Goal: Task Accomplishment & Management: Manage account settings

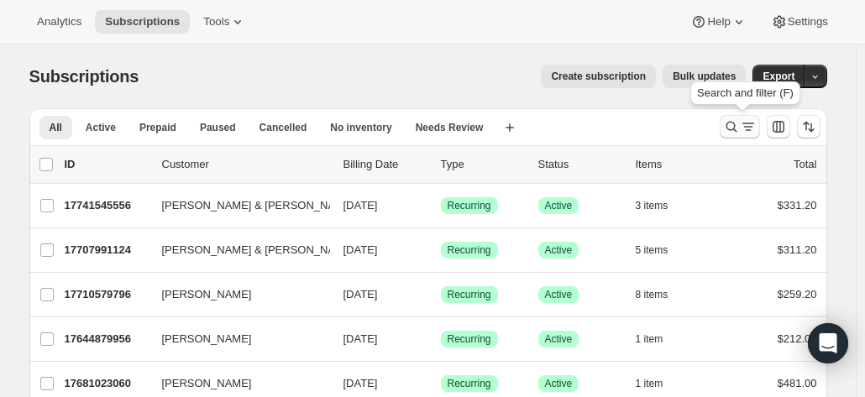
click at [738, 128] on icon "Search and filter results" at bounding box center [731, 126] width 17 height 17
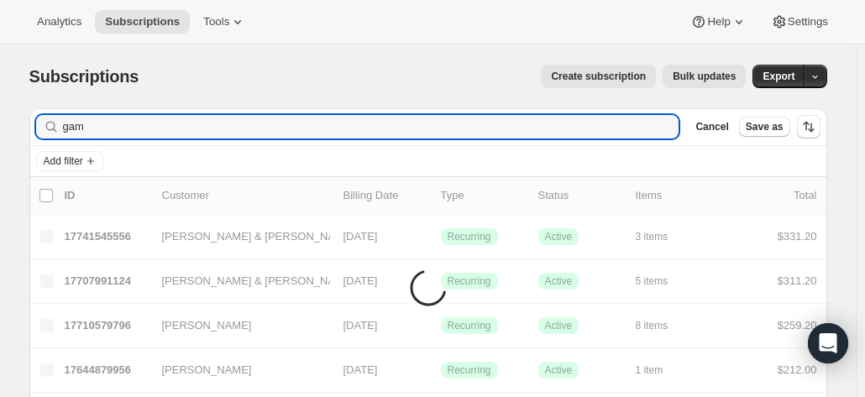
type input "game"
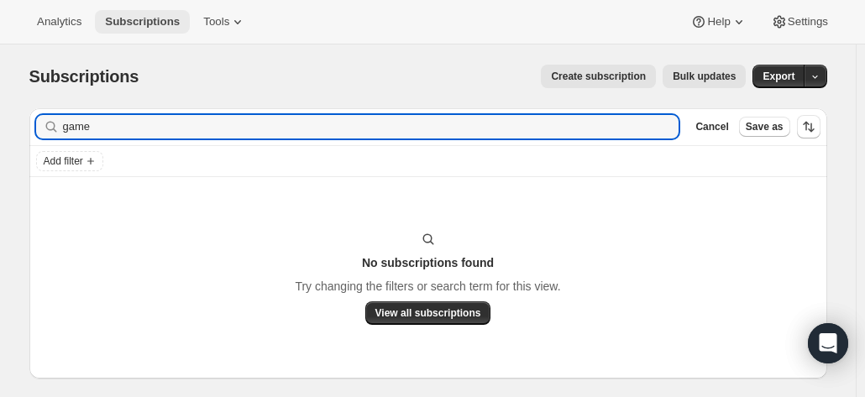
drag, startPoint x: 156, startPoint y: 122, endPoint x: 114, endPoint y: 33, distance: 98.4
click at [42, 110] on div "Filter subscribers game Clear Cancel Save as" at bounding box center [427, 126] width 797 height 37
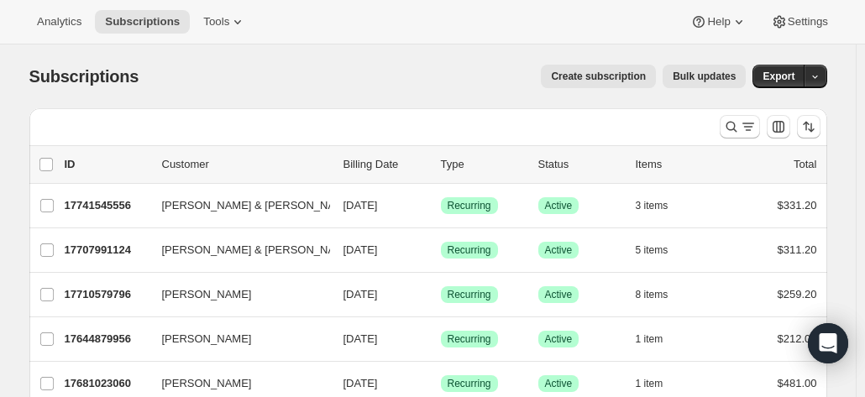
click at [745, 112] on div at bounding box center [770, 127] width 114 height 34
click at [738, 123] on icon "Search and filter results" at bounding box center [731, 126] width 17 height 17
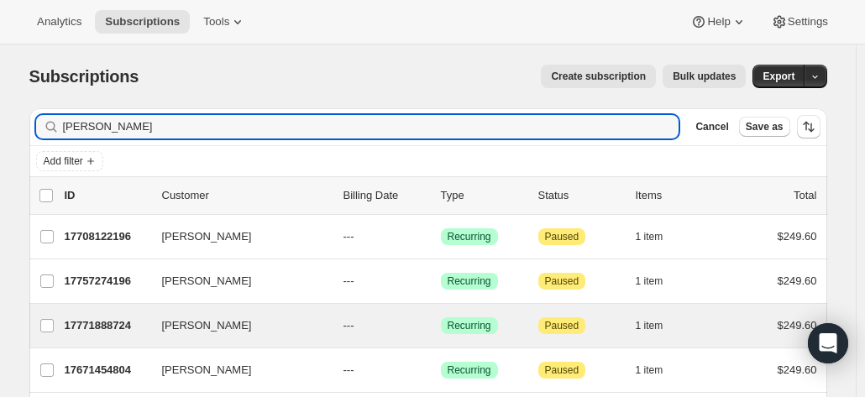
scroll to position [84, 0]
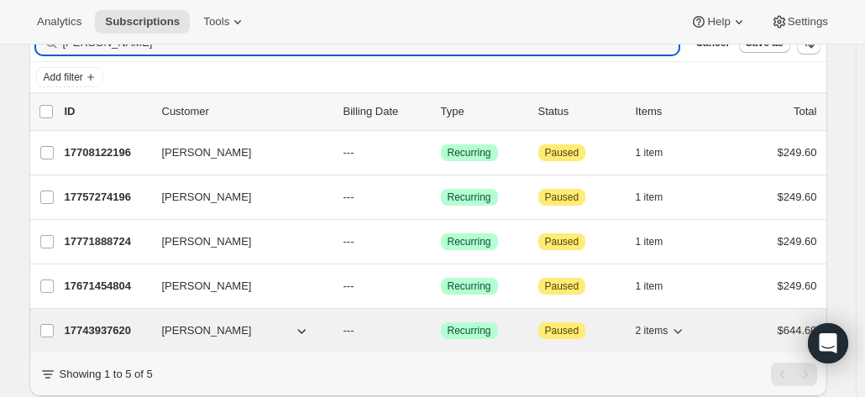
type input "moyle"
click at [133, 332] on p "17743937620" at bounding box center [107, 330] width 84 height 17
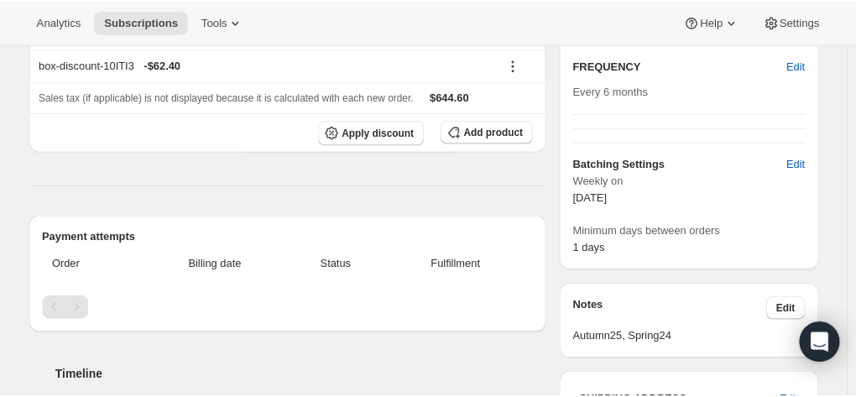
scroll to position [588, 0]
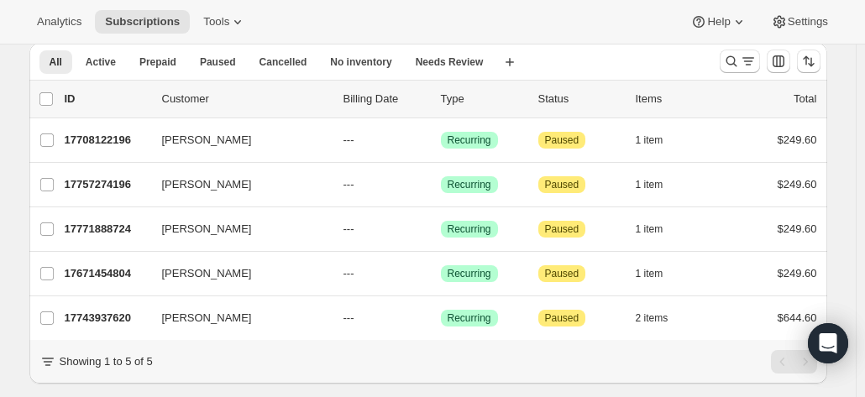
scroll to position [112, 0]
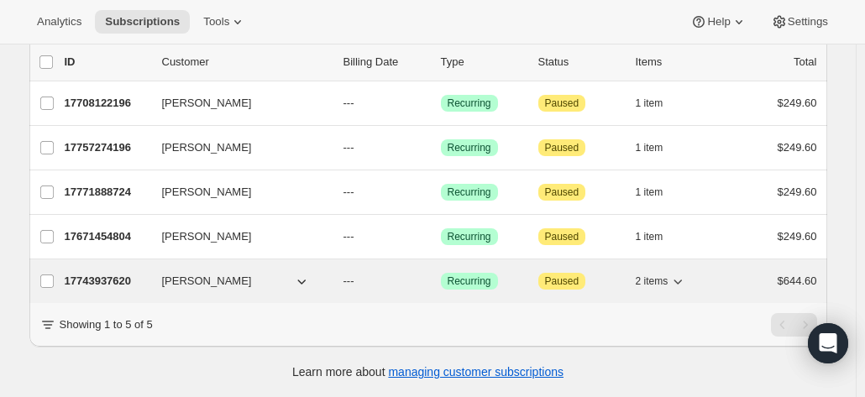
click at [99, 273] on p "17743937620" at bounding box center [107, 281] width 84 height 17
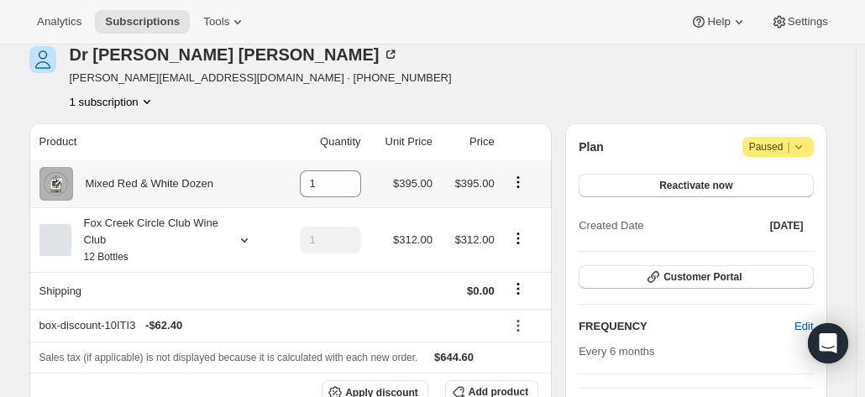
scroll to position [168, 0]
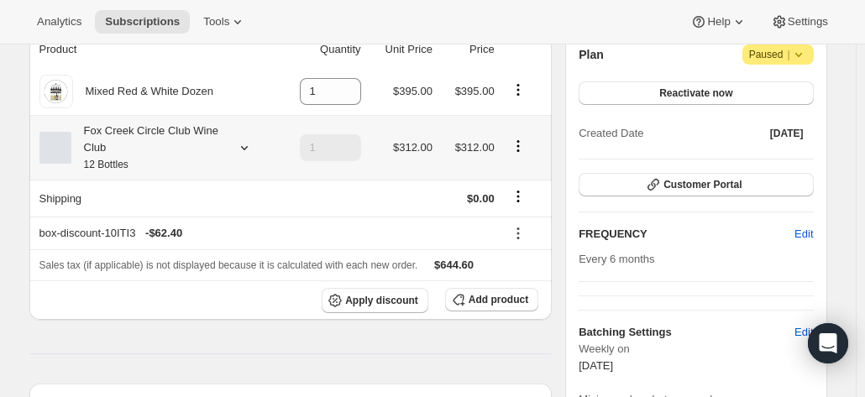
click at [171, 149] on div "Fox Creek Circle Club Wine Club 12 Bottles" at bounding box center [146, 148] width 151 height 50
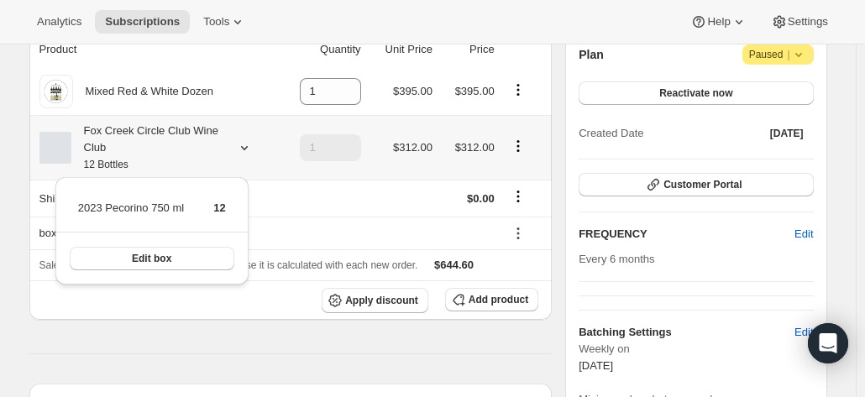
click at [171, 149] on div "Fox Creek Circle Club Wine Club 12 Bottles" at bounding box center [146, 148] width 151 height 50
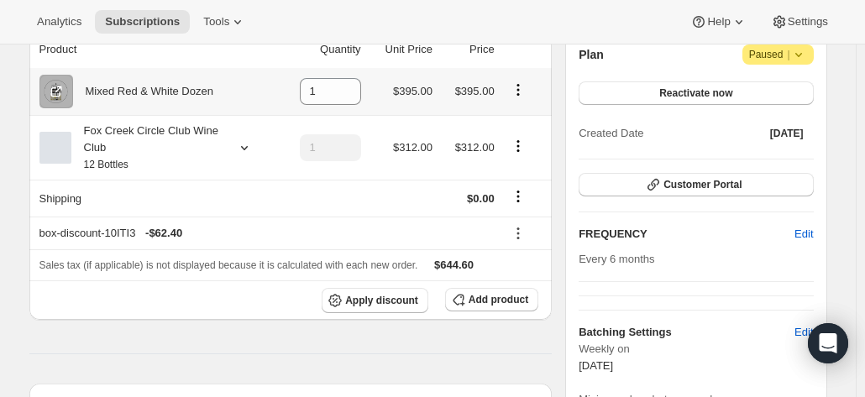
click at [181, 91] on div "Mixed Red & White Dozen" at bounding box center [143, 91] width 140 height 17
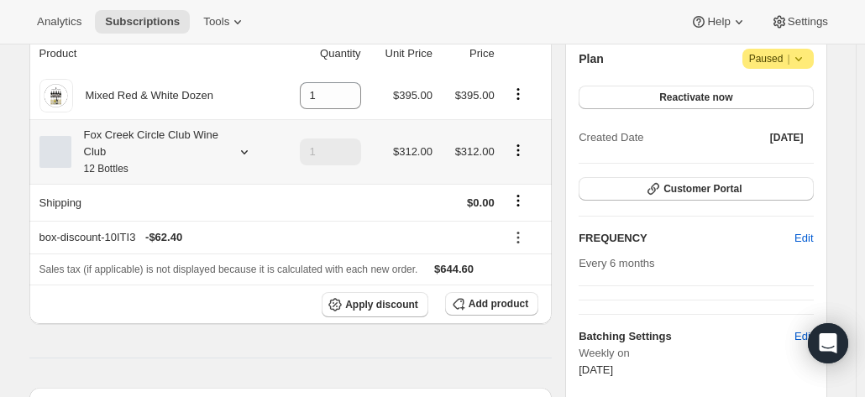
scroll to position [168, 0]
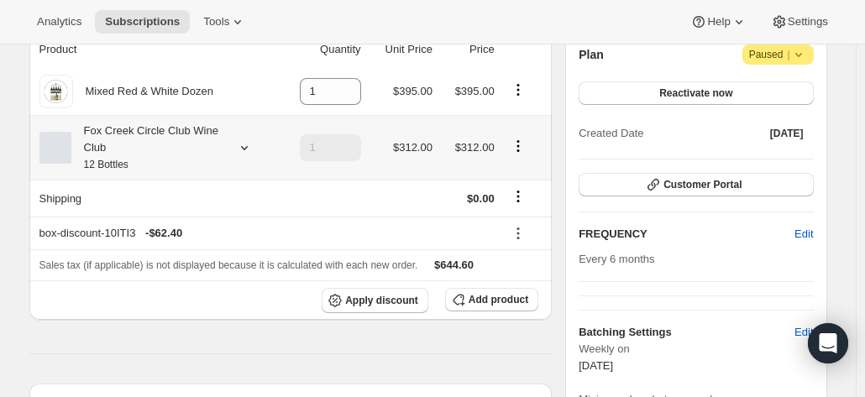
click at [526, 148] on icon "Product actions" at bounding box center [517, 146] width 17 height 17
click at [206, 90] on div "Mixed Red & White Dozen" at bounding box center [143, 91] width 140 height 17
click at [522, 92] on icon "Product actions" at bounding box center [517, 89] width 17 height 17
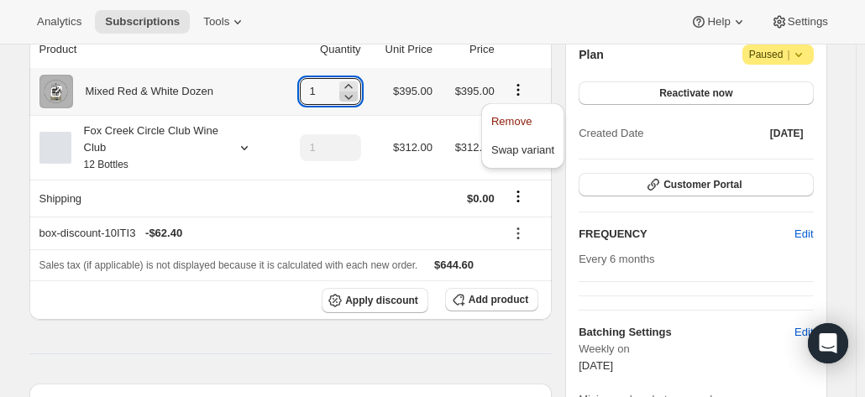
click at [347, 100] on icon at bounding box center [348, 96] width 17 height 17
type input "0"
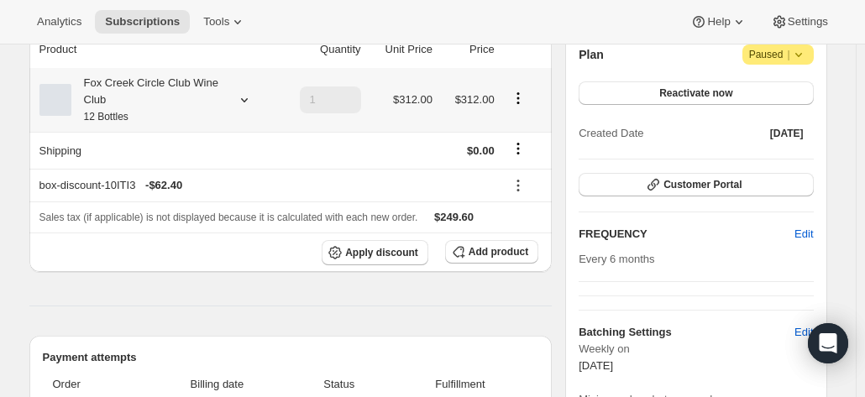
click at [243, 100] on icon at bounding box center [244, 99] width 17 height 17
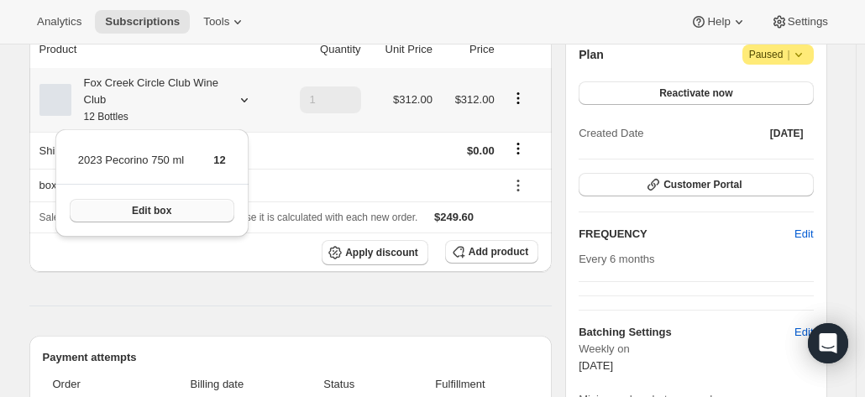
click at [103, 211] on button "Edit box" at bounding box center [152, 211] width 165 height 24
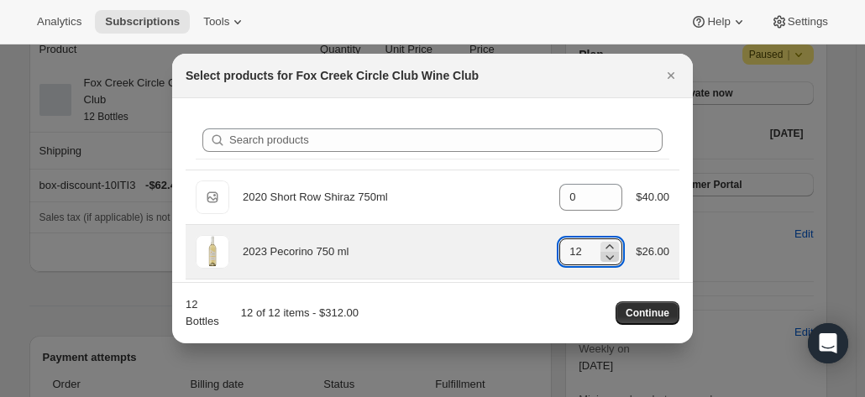
click at [601, 252] on icon ":r6c:" at bounding box center [609, 256] width 17 height 17
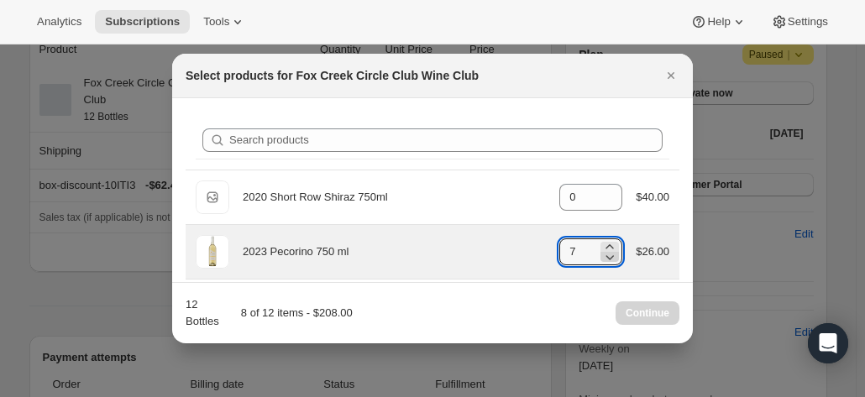
click at [601, 252] on icon ":r6c:" at bounding box center [609, 256] width 17 height 17
click at [601, 253] on icon ":r6c:" at bounding box center [609, 256] width 17 height 17
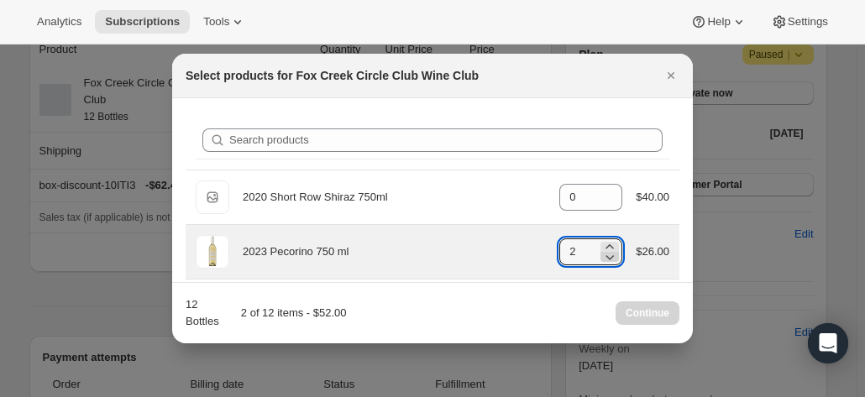
click at [601, 253] on icon ":r6c:" at bounding box center [609, 256] width 17 height 17
type input "0"
click at [601, 253] on icon ":r6c:" at bounding box center [609, 256] width 17 height 17
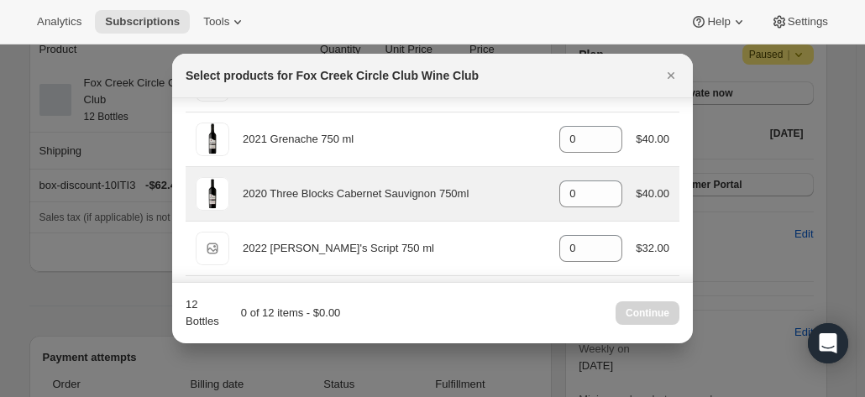
scroll to position [252, 0]
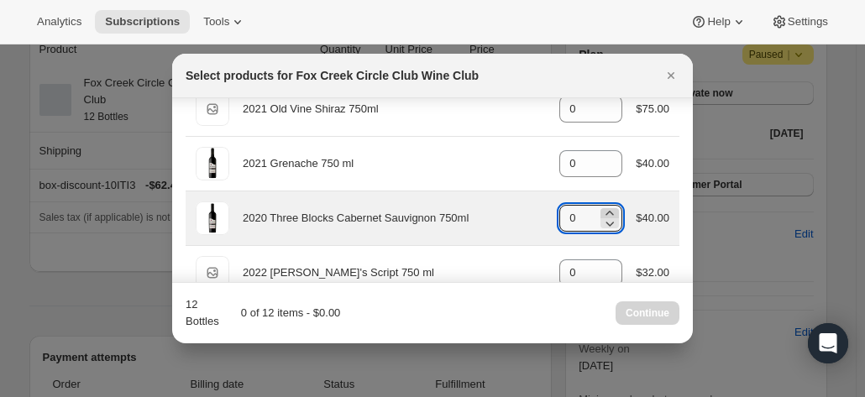
click at [607, 211] on icon ":r6c:" at bounding box center [609, 213] width 17 height 17
type input "2"
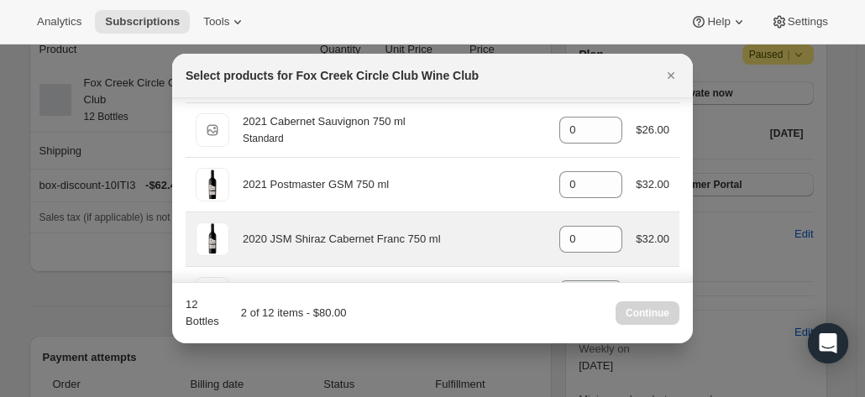
scroll to position [588, 0]
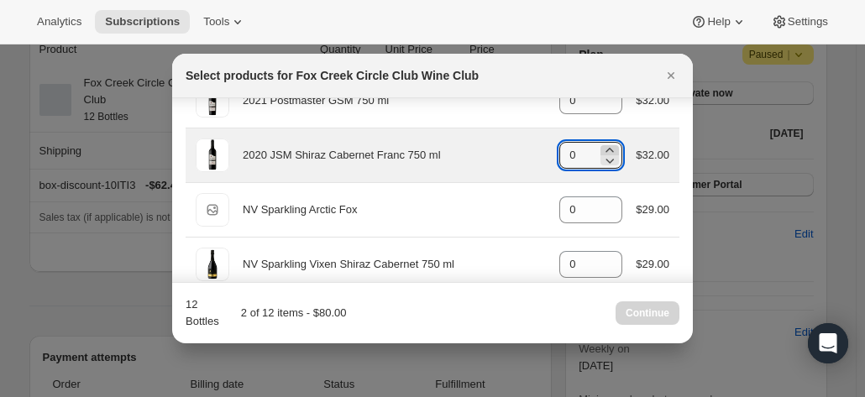
click at [609, 145] on icon ":r6c:" at bounding box center [609, 150] width 17 height 17
click at [606, 148] on icon ":r6c:" at bounding box center [610, 150] width 8 height 4
type input "2"
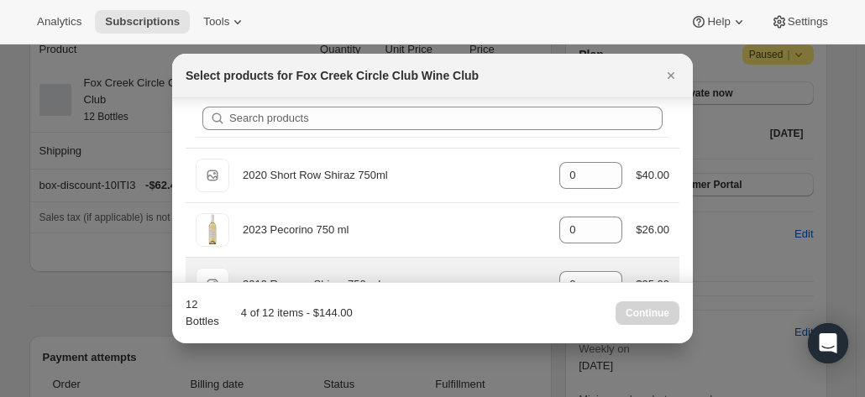
scroll to position [0, 0]
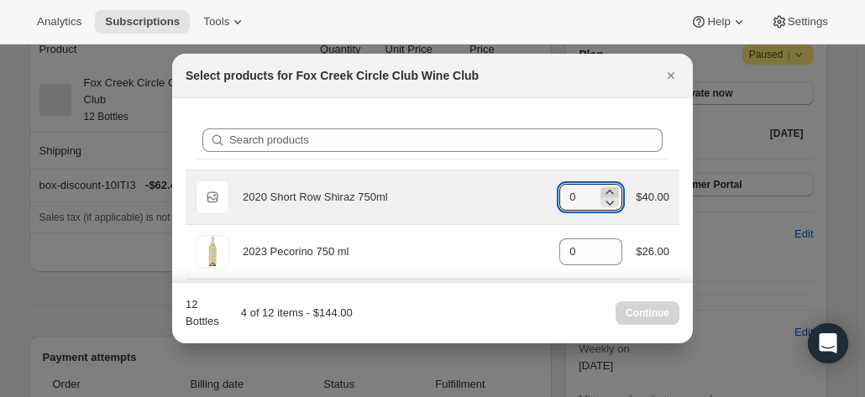
click at [601, 188] on icon ":r6c:" at bounding box center [609, 192] width 17 height 17
type input "2"
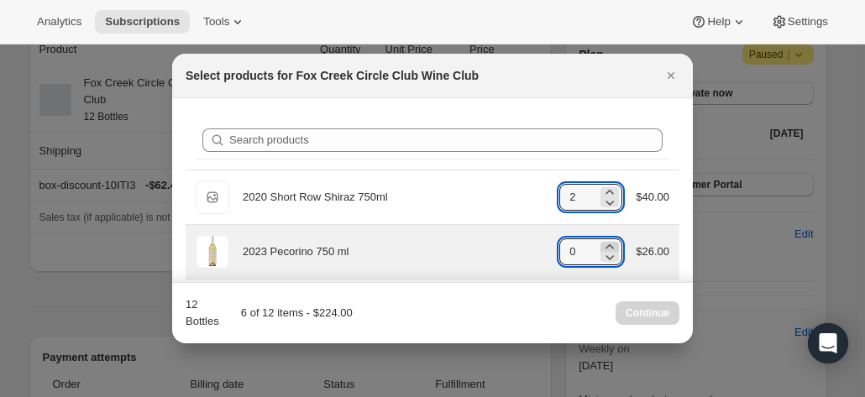
click at [606, 245] on icon ":r6c:" at bounding box center [610, 246] width 8 height 4
type input "3"
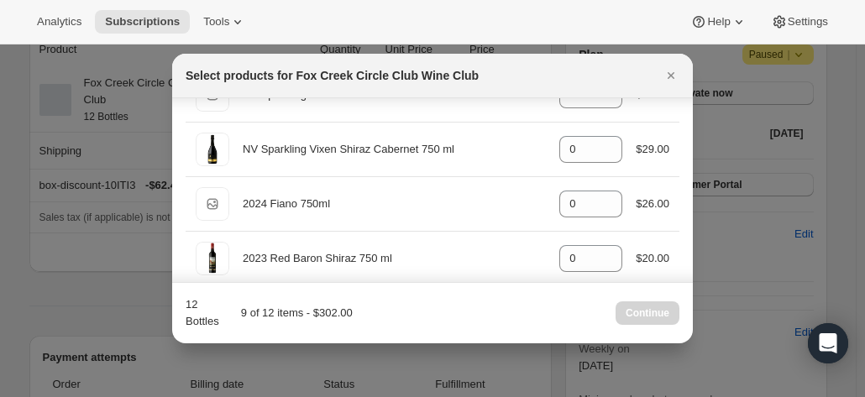
scroll to position [671, 0]
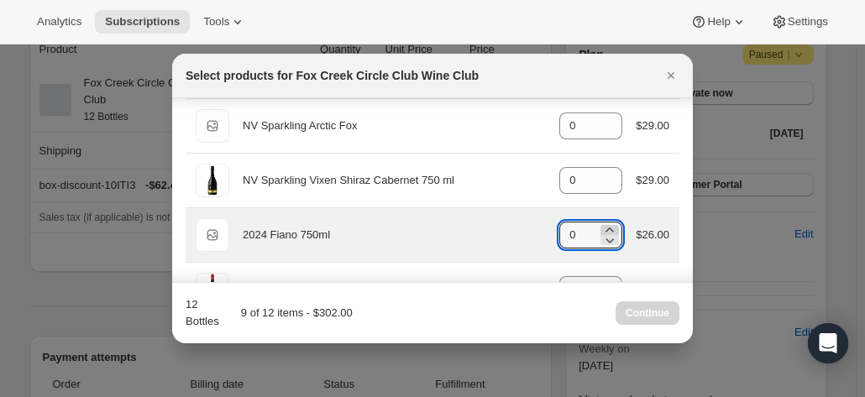
click at [603, 227] on icon ":r6c:" at bounding box center [609, 230] width 17 height 17
type input "3"
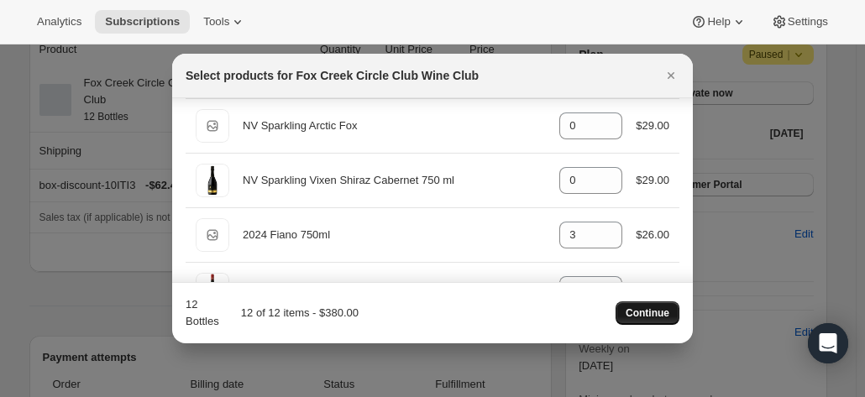
click at [641, 308] on span "Continue" at bounding box center [647, 312] width 44 height 13
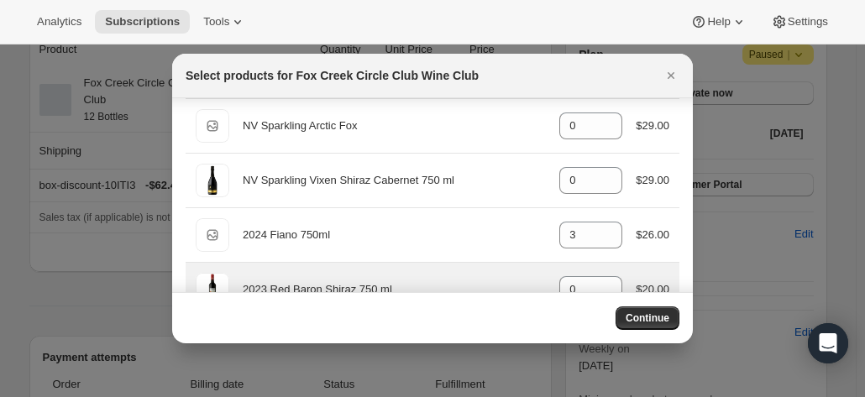
scroll to position [168, 0]
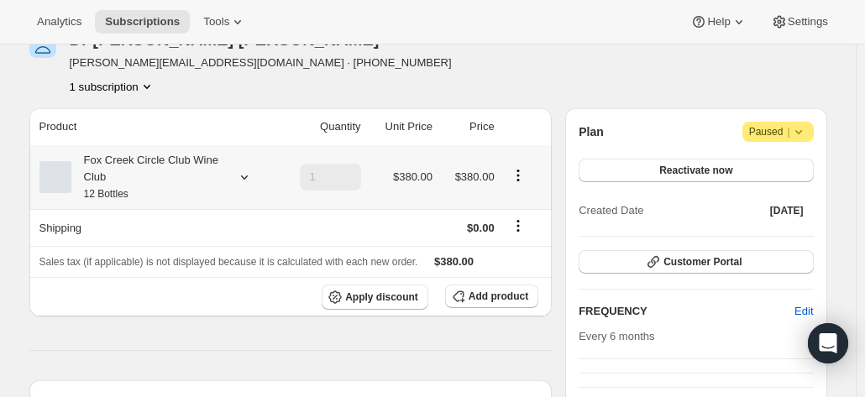
click at [247, 178] on icon at bounding box center [243, 177] width 7 height 4
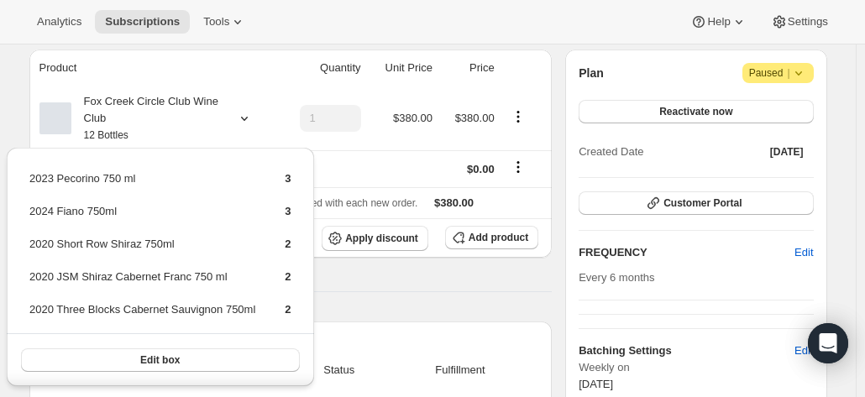
scroll to position [252, 0]
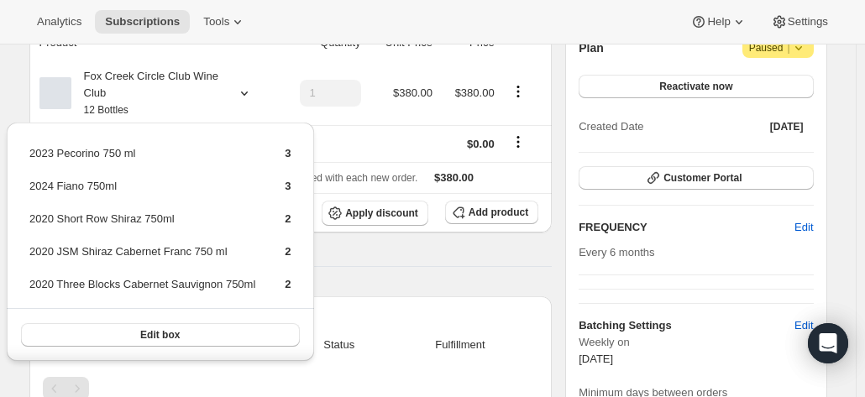
click at [426, 266] on hr at bounding box center [290, 266] width 523 height 1
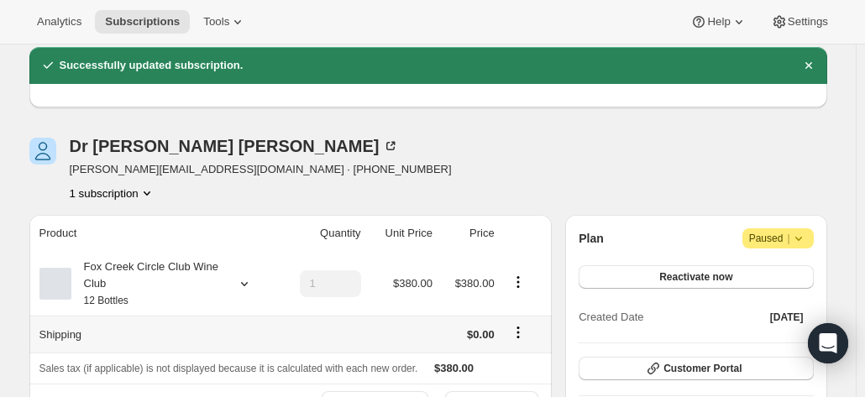
scroll to position [84, 0]
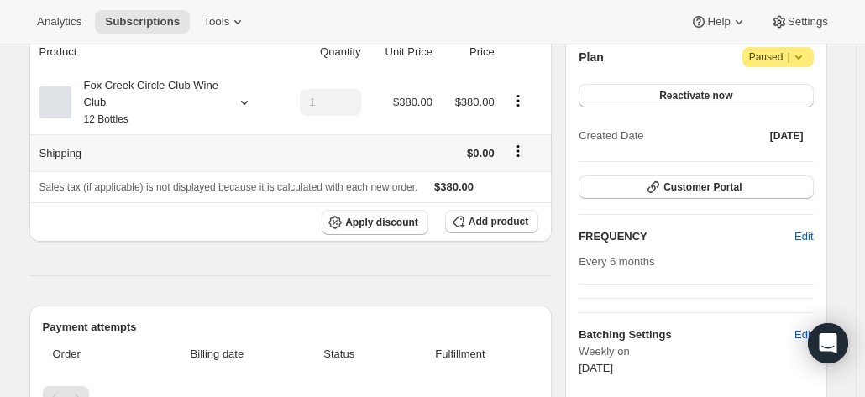
scroll to position [168, 0]
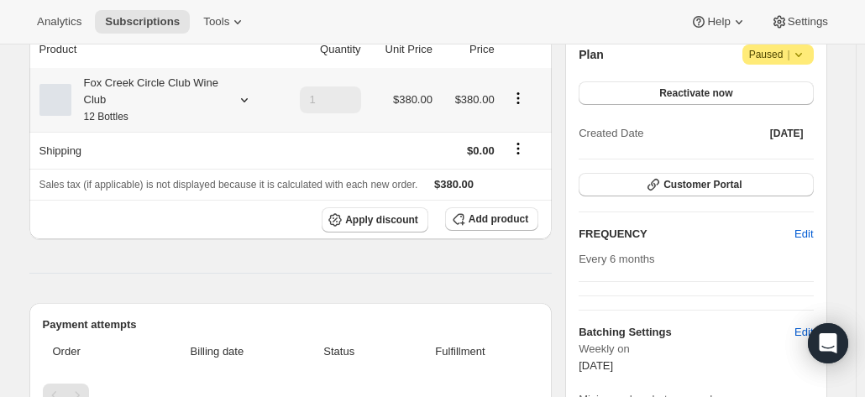
click at [248, 98] on icon at bounding box center [244, 99] width 17 height 17
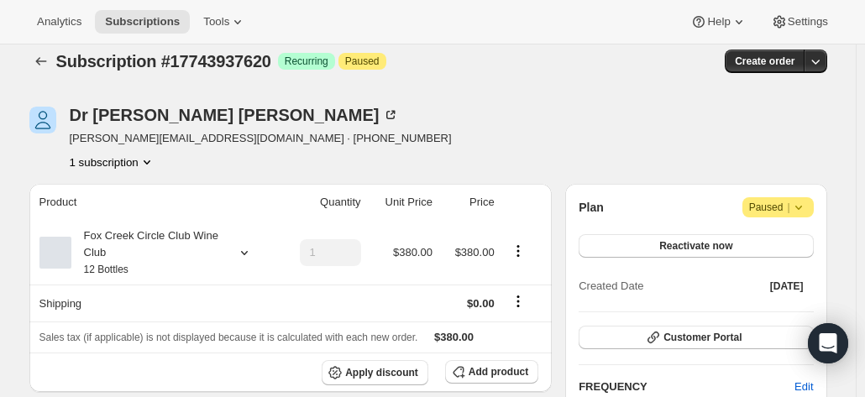
scroll to position [0, 0]
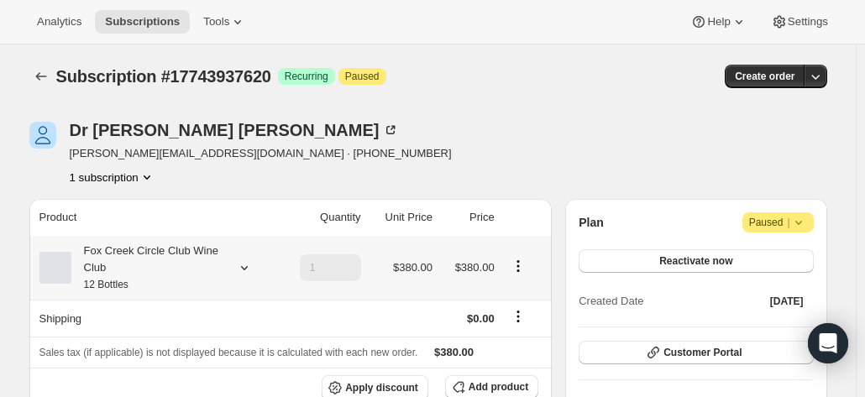
click at [249, 265] on icon at bounding box center [244, 267] width 17 height 17
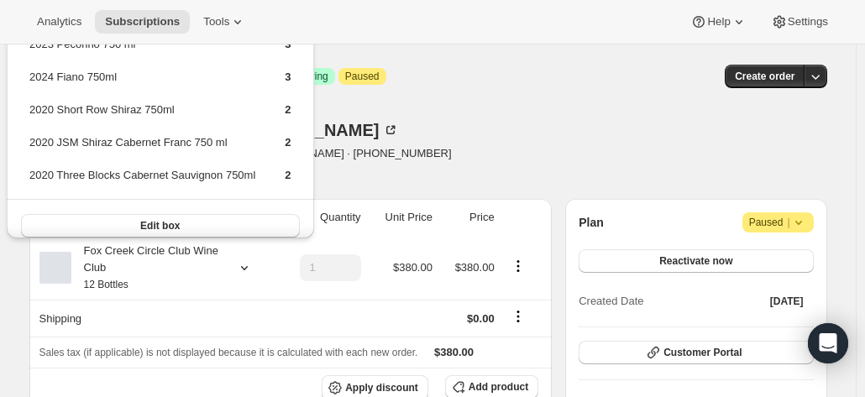
drag, startPoint x: 583, startPoint y: 62, endPoint x: 62, endPoint y: 2, distance: 523.9
click at [582, 63] on div "Subscription #17743937620. This page is ready Subscription #17743937620 Success…" at bounding box center [427, 76] width 797 height 64
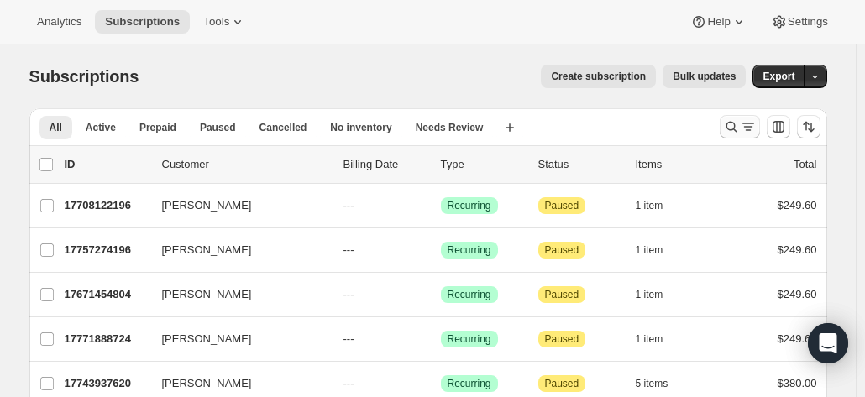
click at [737, 133] on icon "Search and filter results" at bounding box center [731, 126] width 17 height 17
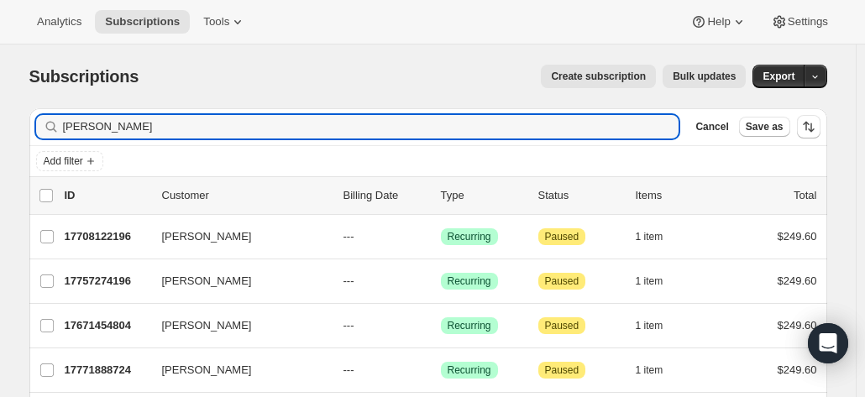
drag, startPoint x: 139, startPoint y: 123, endPoint x: -38, endPoint y: 127, distance: 177.1
click at [0, 127] on html "Analytics Subscriptions Tools Help Settings Skip to content Subscriptions. This…" at bounding box center [432, 198] width 865 height 397
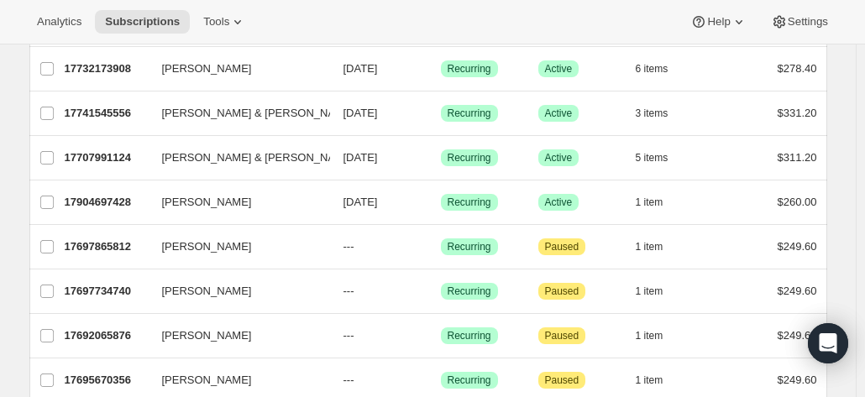
scroll to position [899, 0]
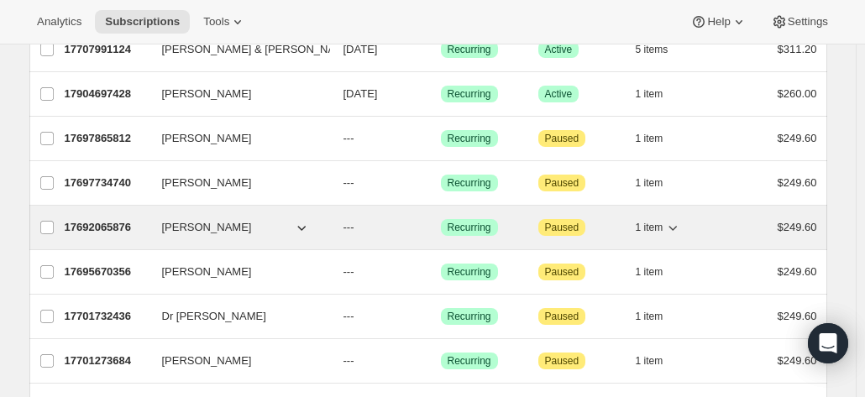
click at [111, 219] on p "17692065876" at bounding box center [107, 227] width 84 height 17
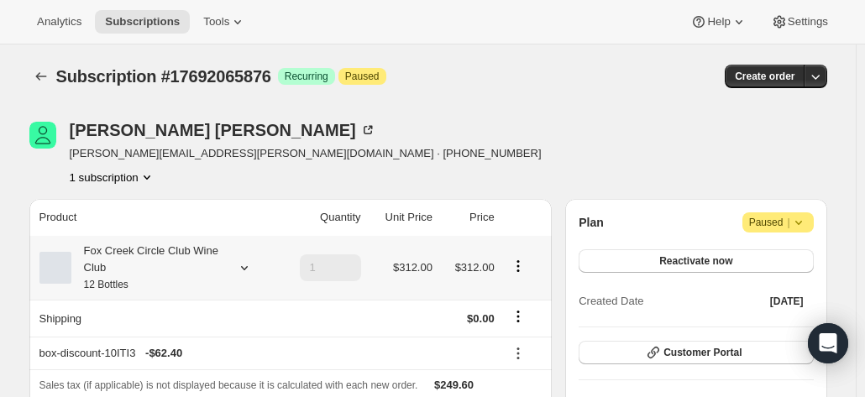
click at [203, 256] on div "Fox Creek Circle Club Wine Club 12 Bottles" at bounding box center [146, 268] width 151 height 50
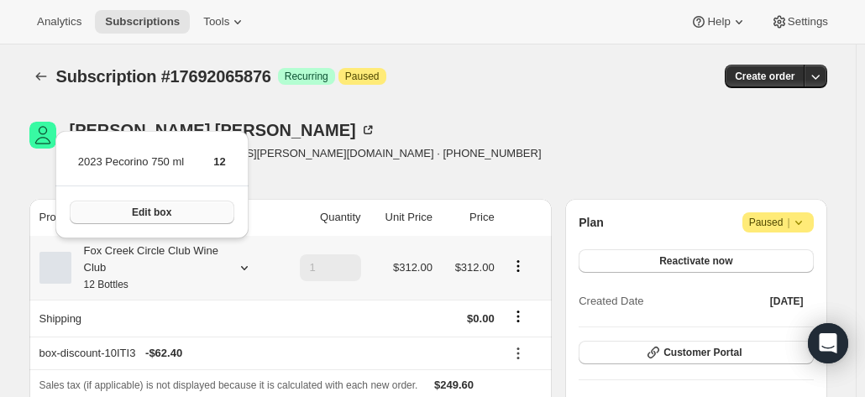
click at [181, 212] on button "Edit box" at bounding box center [152, 213] width 165 height 24
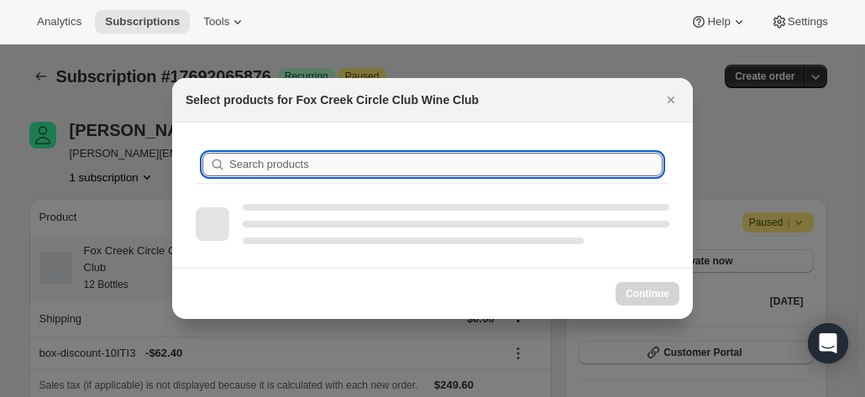
click at [260, 170] on div "Search products" at bounding box center [432, 195] width 520 height 145
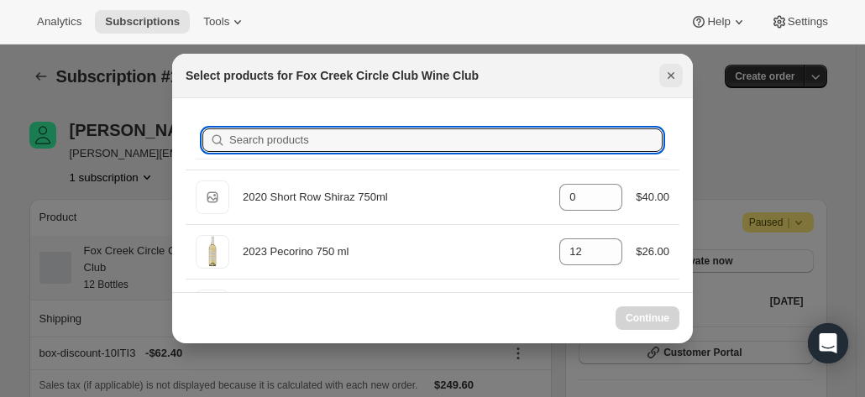
click at [671, 71] on icon "Close" at bounding box center [670, 75] width 17 height 17
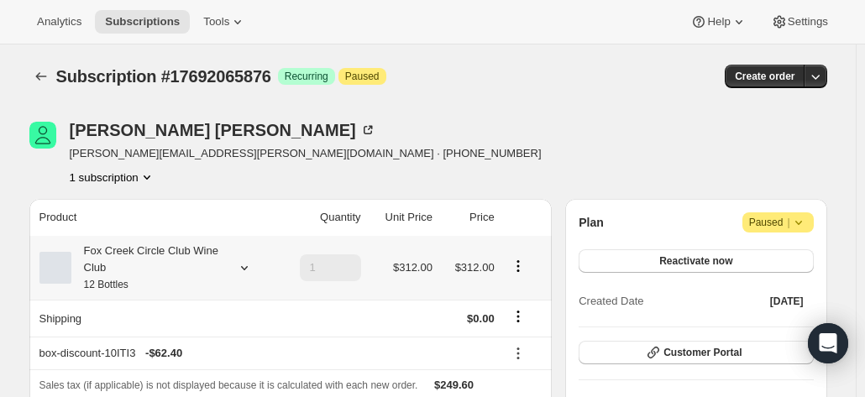
click at [154, 268] on div "Fox Creek Circle Club Wine Club 12 Bottles" at bounding box center [146, 268] width 151 height 50
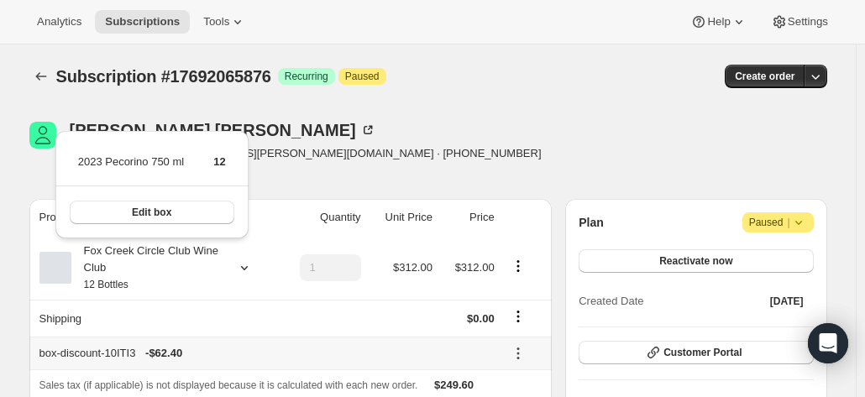
click at [259, 342] on th "box-discount-10ITI3 - $62.40" at bounding box center [264, 353] width 470 height 33
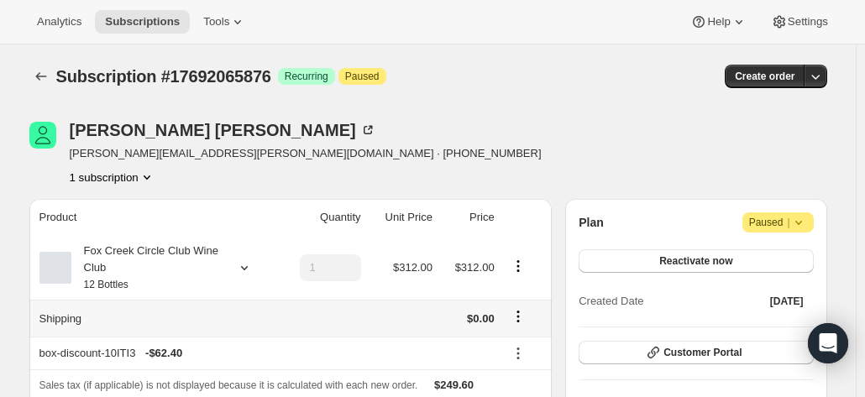
scroll to position [168, 0]
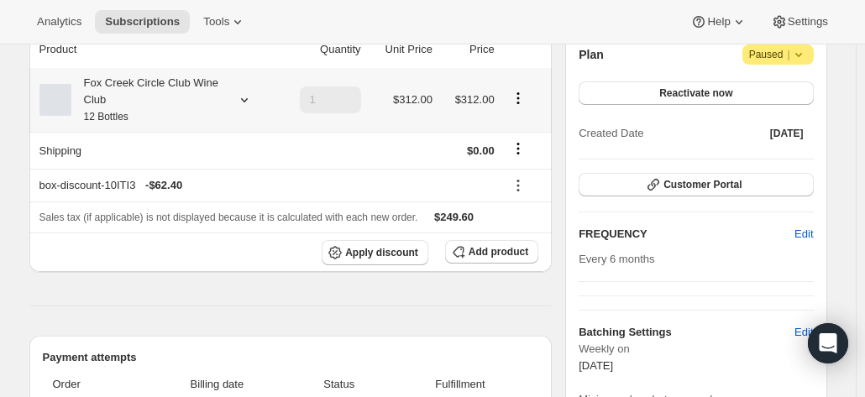
click at [148, 94] on div "Fox Creek Circle Club Wine Club 12 Bottles" at bounding box center [146, 100] width 151 height 50
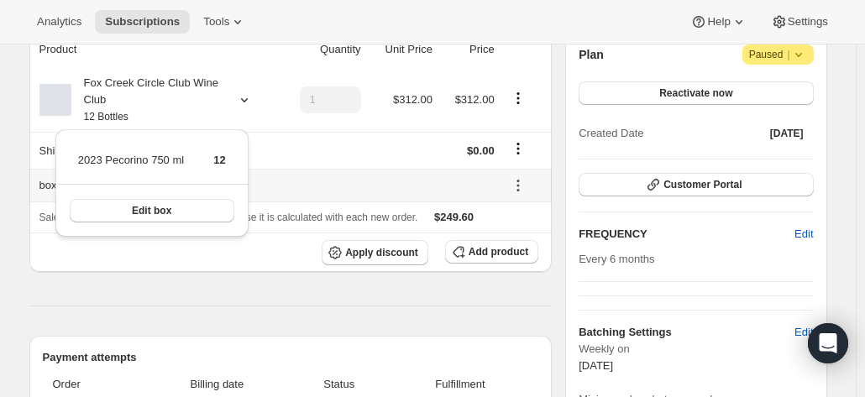
click at [389, 180] on div "box-discount-10ITI3 - $62.40" at bounding box center [266, 185] width 455 height 17
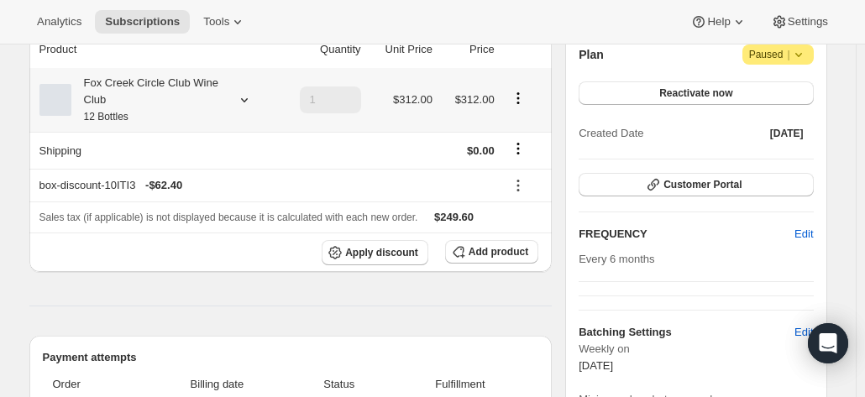
click at [248, 91] on icon at bounding box center [244, 99] width 17 height 17
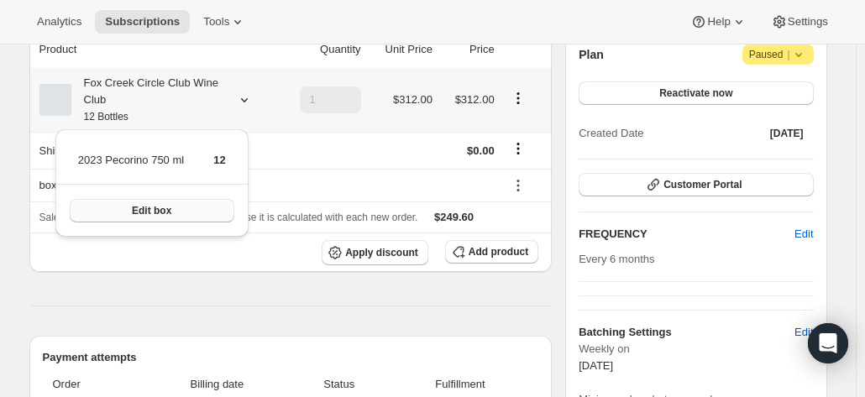
click at [180, 206] on button "Edit box" at bounding box center [152, 211] width 165 height 24
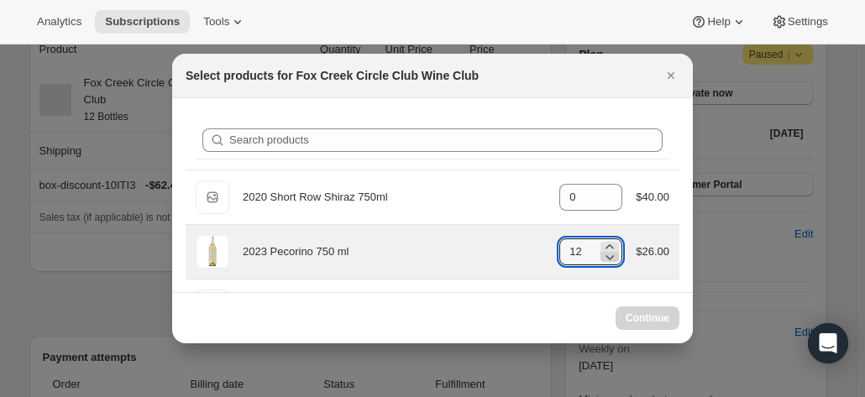
click at [605, 254] on icon ":rf0:" at bounding box center [609, 256] width 17 height 17
drag, startPoint x: 617, startPoint y: 248, endPoint x: 604, endPoint y: 249, distance: 12.7
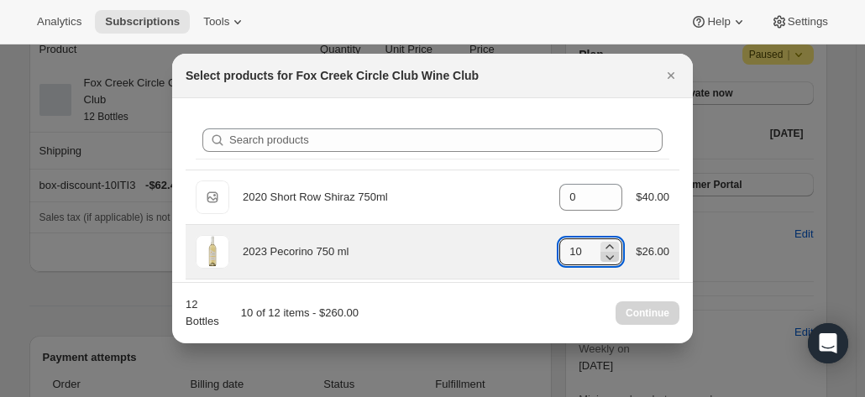
click at [616, 248] on div "2023 Pecorino 750 ml gid://shopify/ProductVariant/41594933280852 10 $26.00" at bounding box center [432, 252] width 473 height 34
click at [604, 251] on icon ":rf0:" at bounding box center [609, 256] width 17 height 17
click at [604, 253] on icon ":rf0:" at bounding box center [609, 256] width 17 height 17
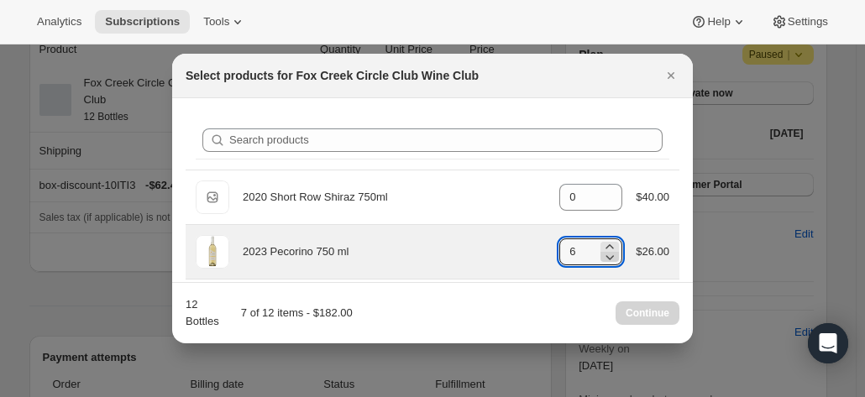
click at [604, 253] on icon ":rf0:" at bounding box center [609, 256] width 17 height 17
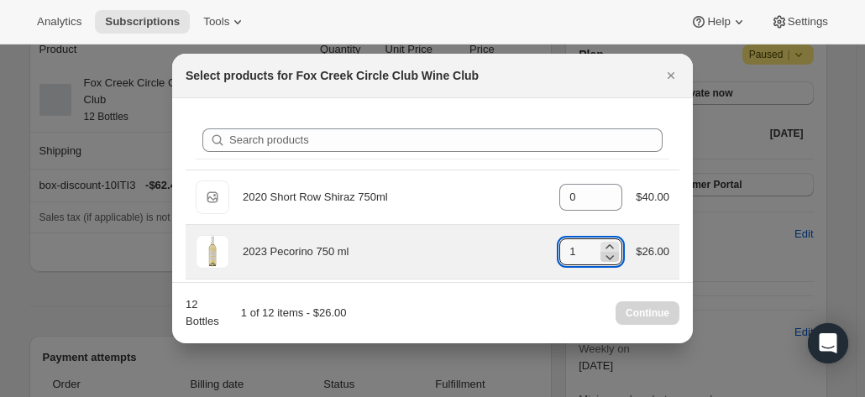
click at [604, 253] on icon ":rf0:" at bounding box center [609, 256] width 17 height 17
type input "0"
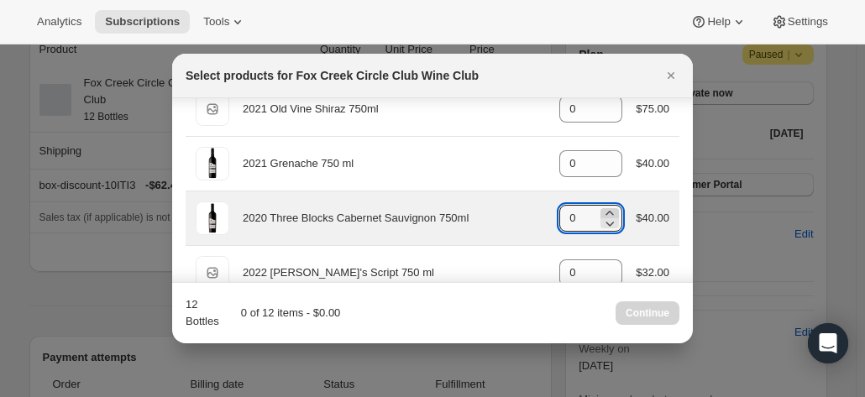
click at [603, 208] on icon ":rf0:" at bounding box center [609, 213] width 17 height 17
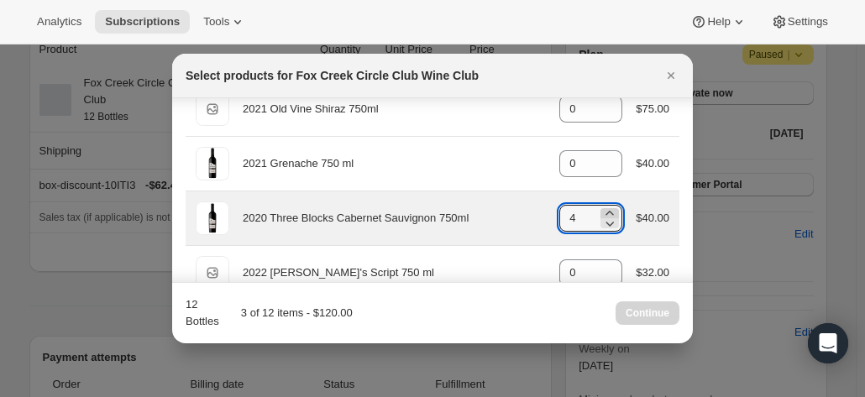
type input "5"
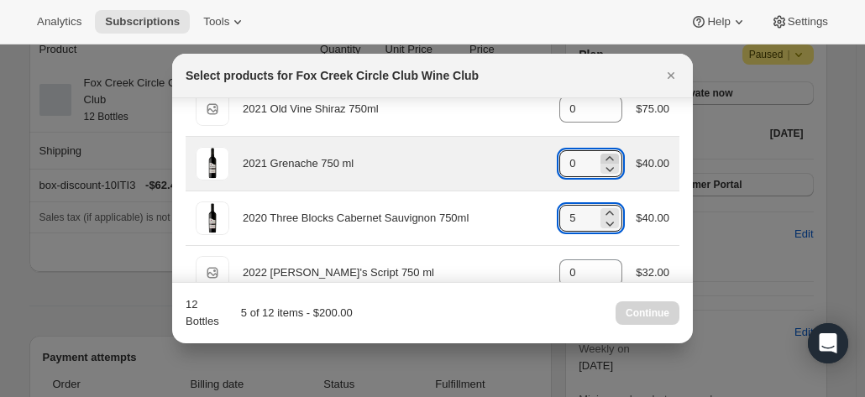
click at [601, 157] on icon ":rf0:" at bounding box center [609, 158] width 17 height 17
click at [606, 157] on icon ":rf0:" at bounding box center [610, 158] width 8 height 4
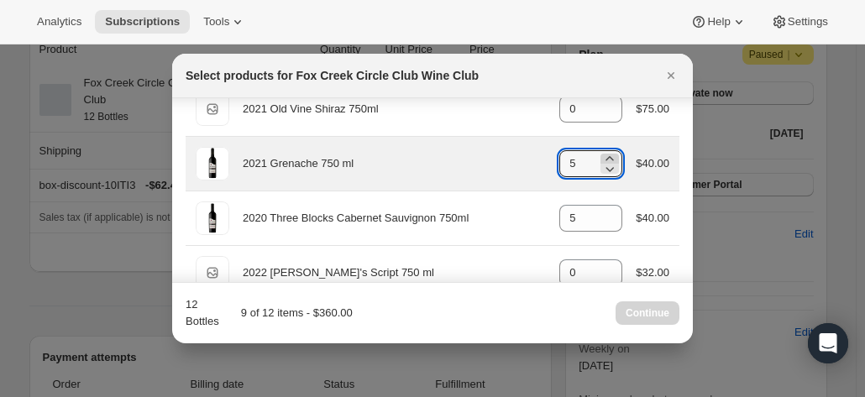
click at [606, 157] on icon ":rf0:" at bounding box center [610, 158] width 8 height 4
type input "7"
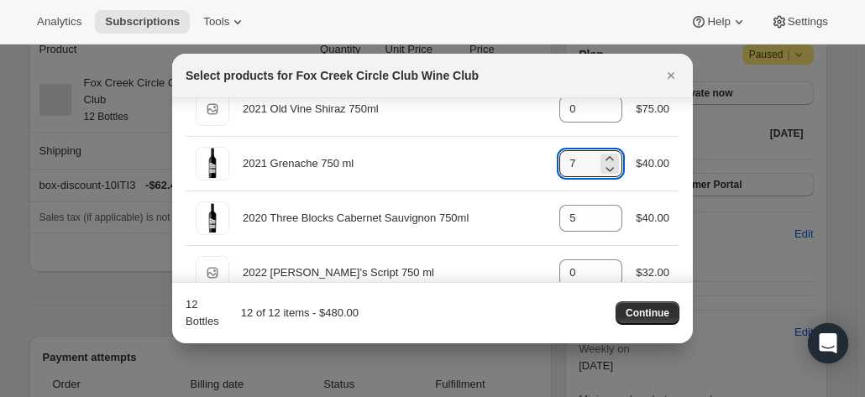
click at [636, 311] on span "Continue" at bounding box center [647, 312] width 44 height 13
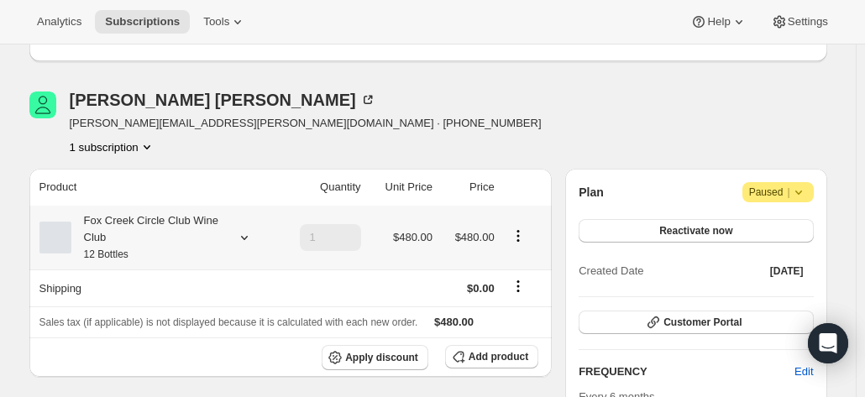
scroll to position [84, 0]
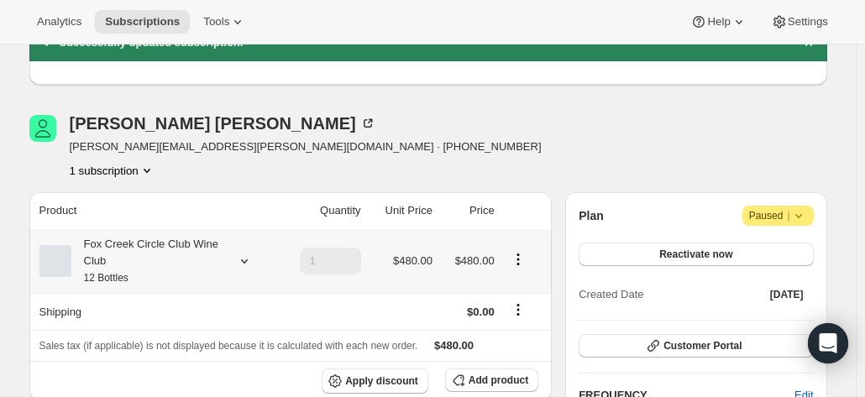
click at [159, 262] on div "Fox Creek Circle Club Wine Club 12 Bottles" at bounding box center [146, 261] width 151 height 50
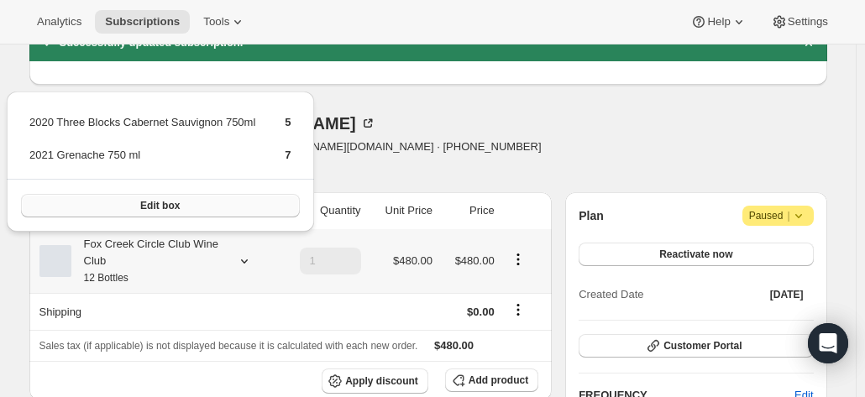
click at [180, 201] on button "Edit box" at bounding box center [160, 206] width 279 height 24
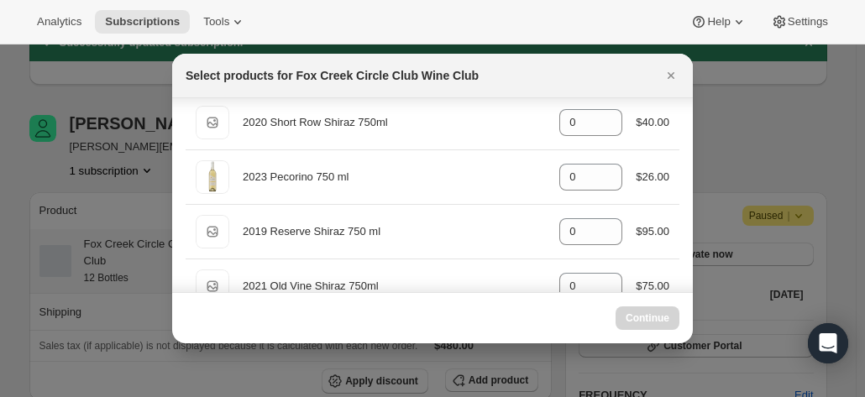
scroll to position [168, 0]
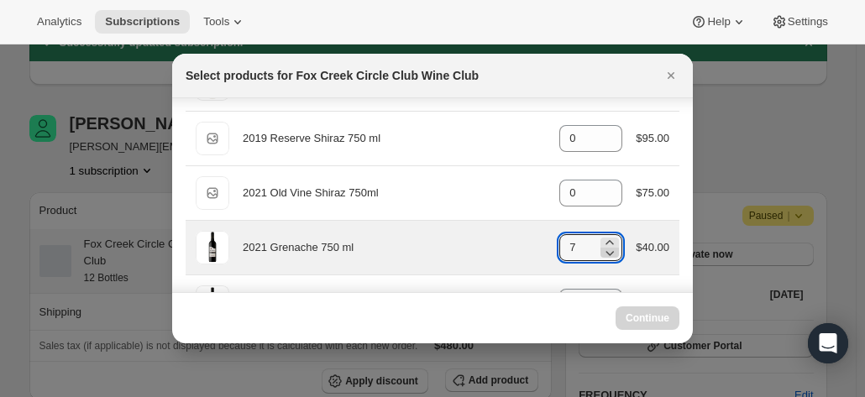
click at [601, 253] on icon ":rjj:" at bounding box center [609, 252] width 17 height 17
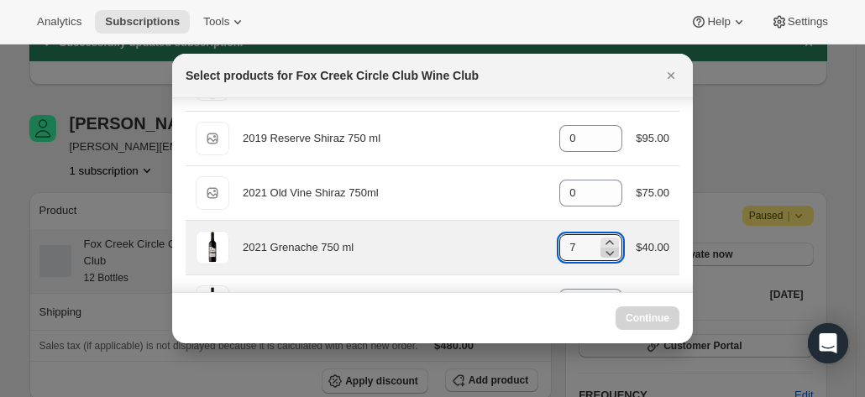
click at [601, 253] on icon ":rjj:" at bounding box center [609, 252] width 17 height 17
click at [603, 253] on icon ":rjj:" at bounding box center [609, 252] width 17 height 17
click at [609, 253] on icon ":rjj:" at bounding box center [609, 252] width 17 height 17
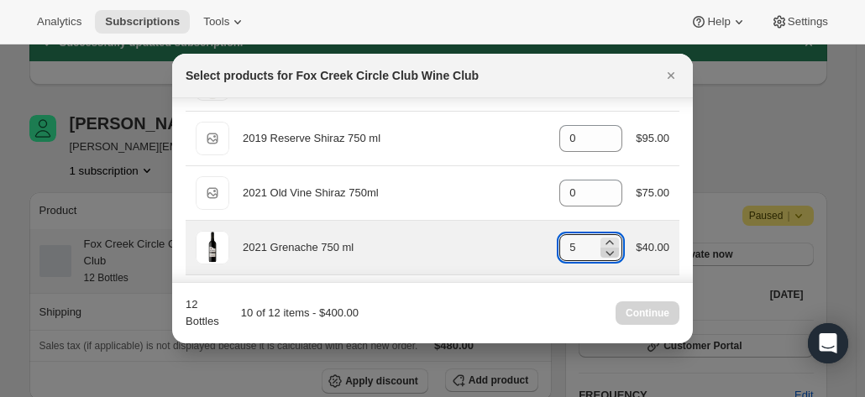
click at [611, 253] on icon ":rjj:" at bounding box center [609, 252] width 17 height 17
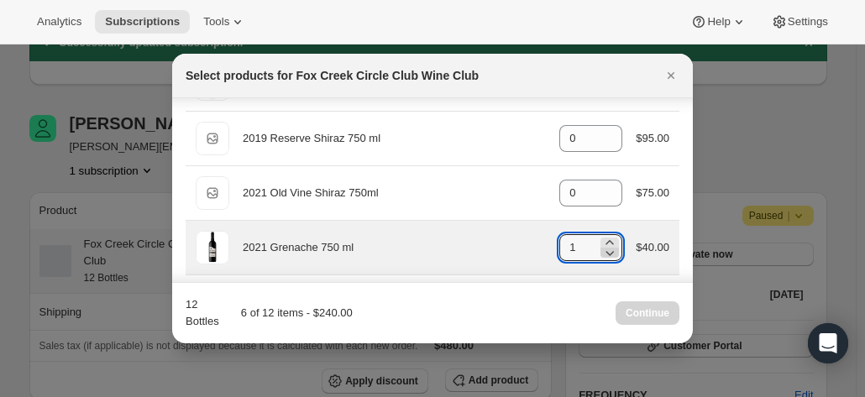
type input "0"
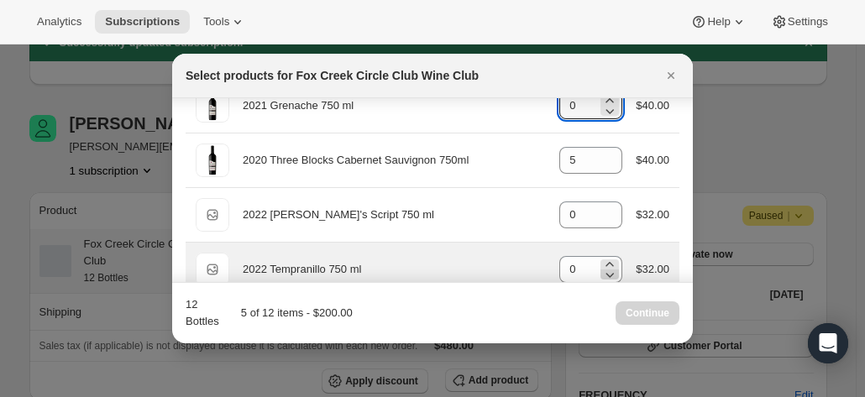
scroll to position [336, 0]
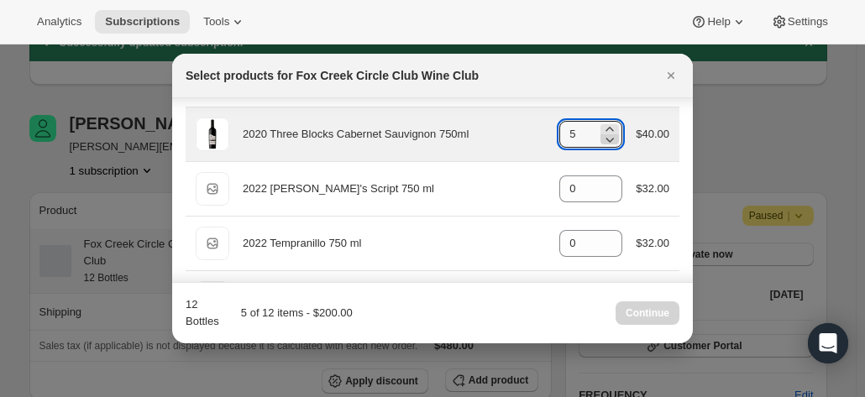
click at [606, 133] on icon ":rjj:" at bounding box center [609, 139] width 17 height 17
click at [605, 135] on icon ":rjj:" at bounding box center [609, 139] width 17 height 17
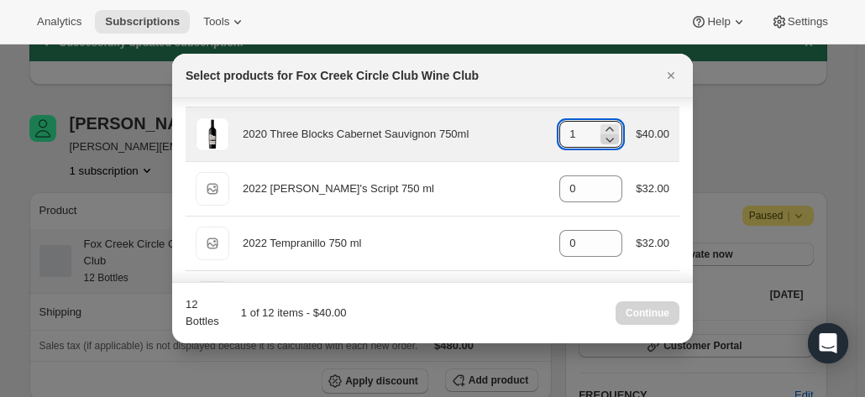
type input "0"
click at [605, 135] on icon ":rjj:" at bounding box center [609, 139] width 17 height 17
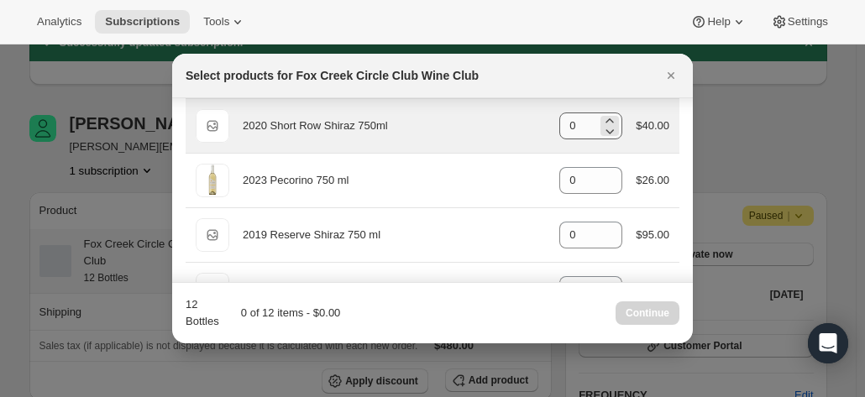
scroll to position [84, 0]
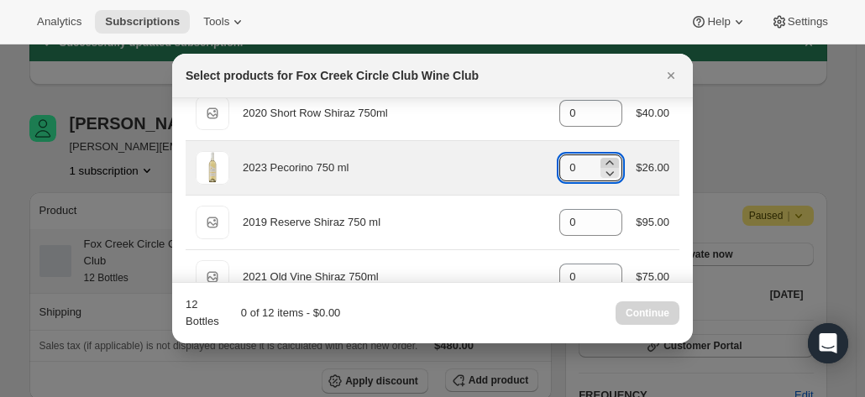
click at [605, 157] on icon ":rjj:" at bounding box center [609, 162] width 17 height 17
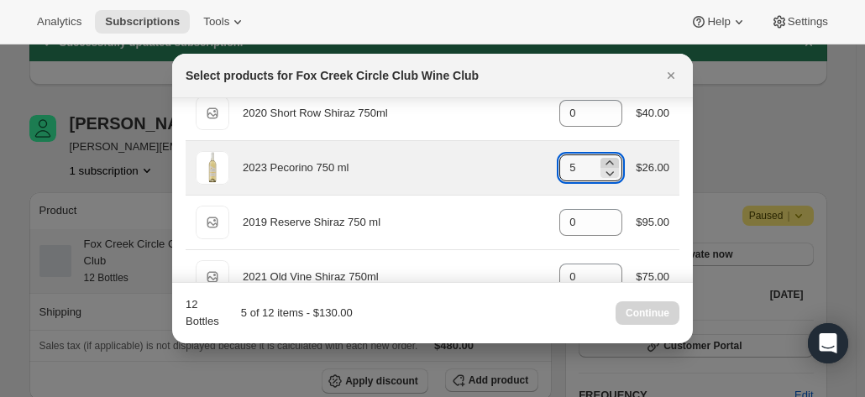
click at [605, 157] on icon ":rjj:" at bounding box center [609, 162] width 17 height 17
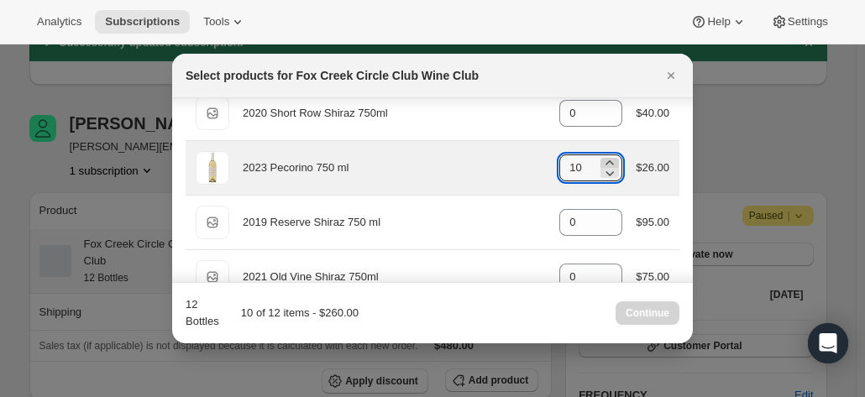
click at [605, 157] on icon ":rjj:" at bounding box center [609, 162] width 17 height 17
type input "12"
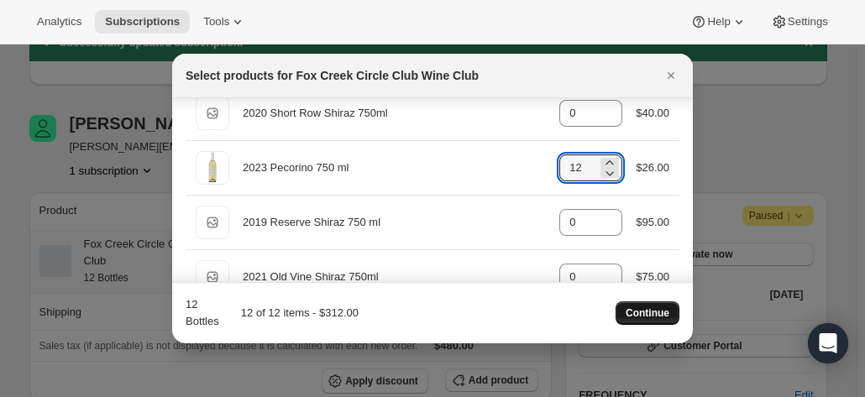
click at [646, 316] on span "Continue" at bounding box center [647, 312] width 44 height 13
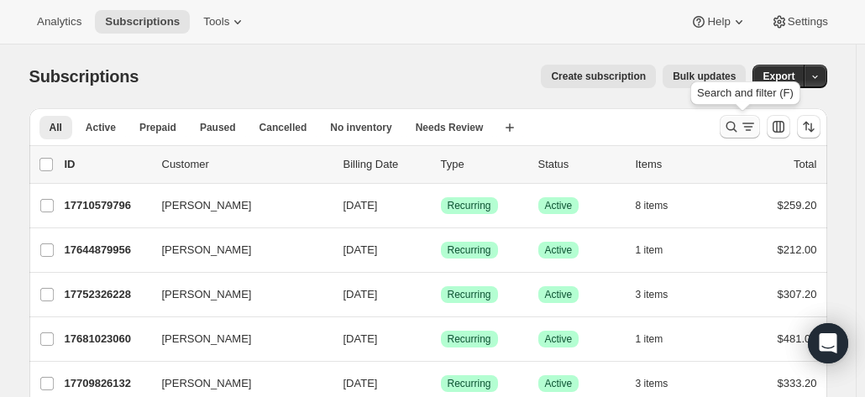
click at [734, 125] on icon "Search and filter results" at bounding box center [731, 126] width 17 height 17
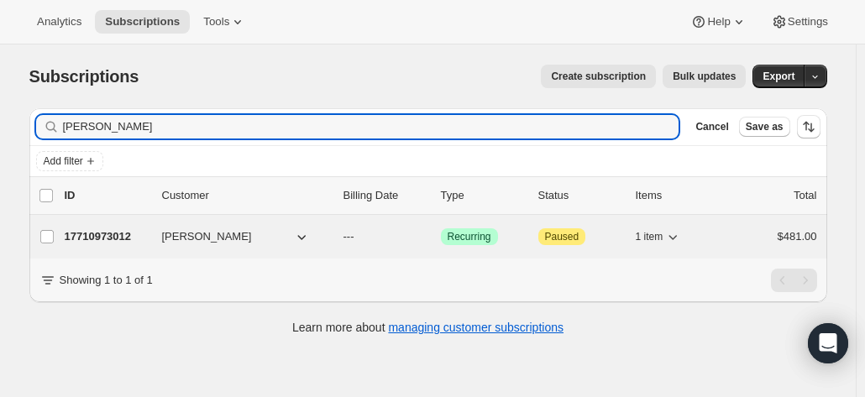
type input "[PERSON_NAME]"
click at [102, 232] on p "17710973012" at bounding box center [107, 236] width 84 height 17
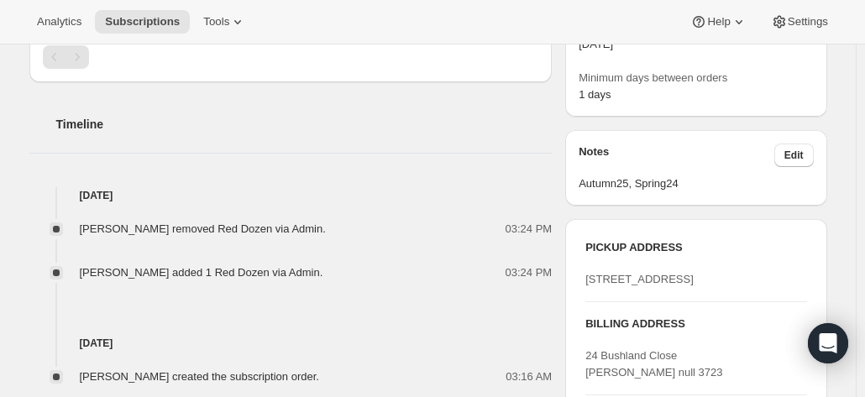
scroll to position [588, 0]
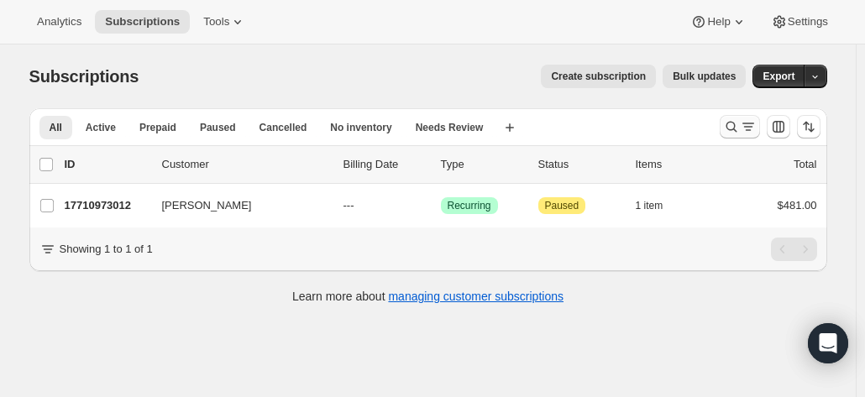
click at [724, 123] on button "Search and filter results" at bounding box center [739, 127] width 40 height 24
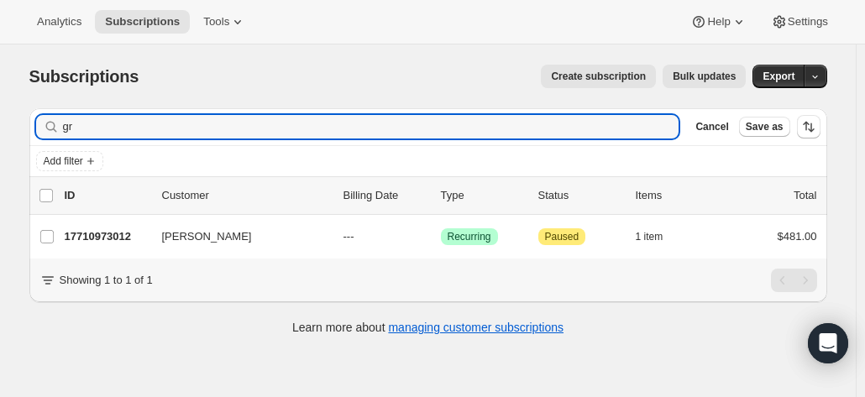
type input "g"
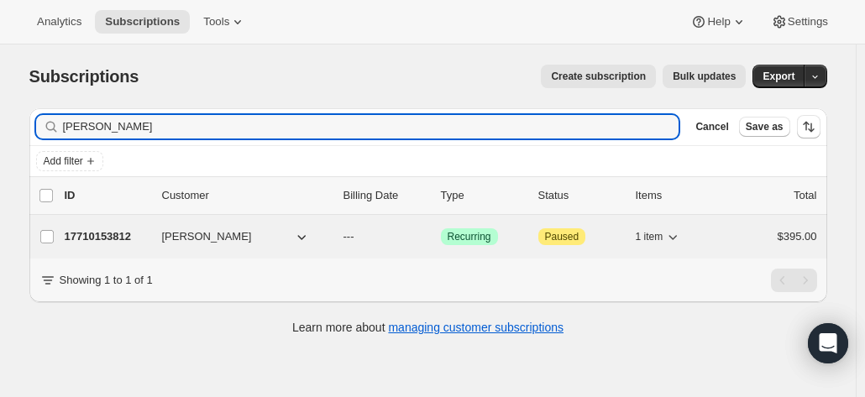
type input "[PERSON_NAME]"
click at [121, 235] on p "17710153812" at bounding box center [107, 236] width 84 height 17
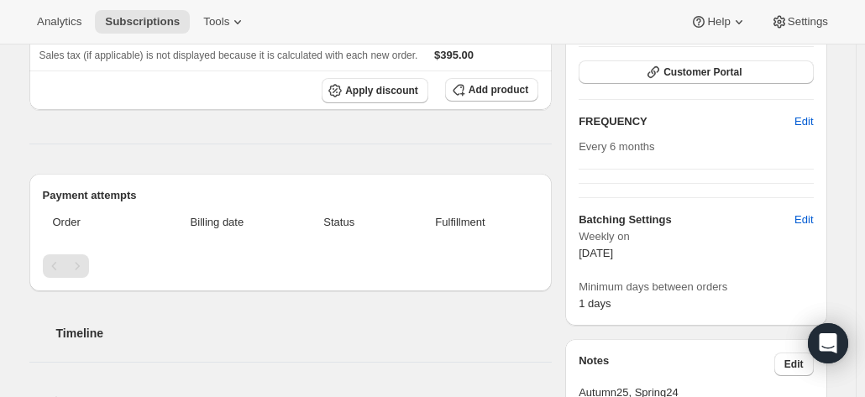
scroll to position [168, 0]
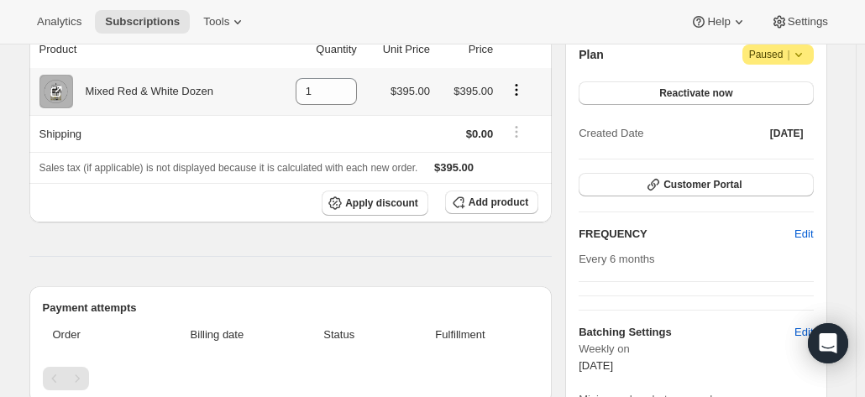
click at [197, 98] on div "Mixed Red & White Dozen" at bounding box center [143, 91] width 140 height 17
click at [181, 90] on div "Mixed Red & White Dozen" at bounding box center [143, 91] width 140 height 17
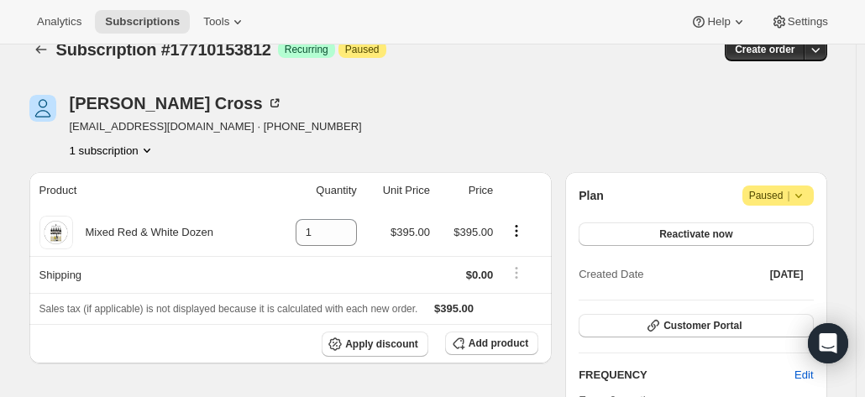
scroll to position [0, 0]
